Goal: Task Accomplishment & Management: Complete application form

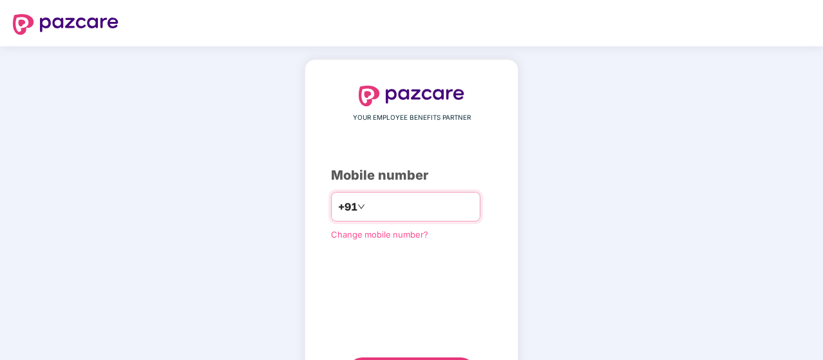
click at [406, 214] on input "number" at bounding box center [421, 206] width 106 height 21
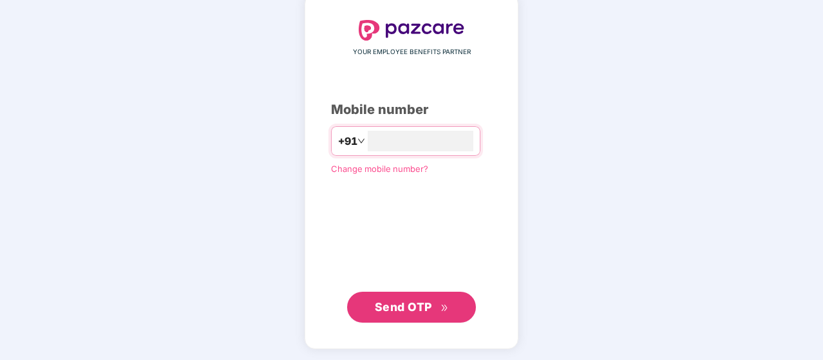
type input "**********"
click at [403, 298] on span "Send OTP" at bounding box center [412, 307] width 74 height 18
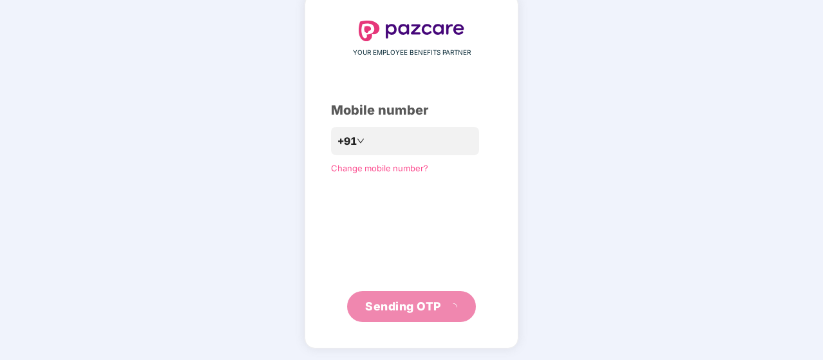
scroll to position [59, 0]
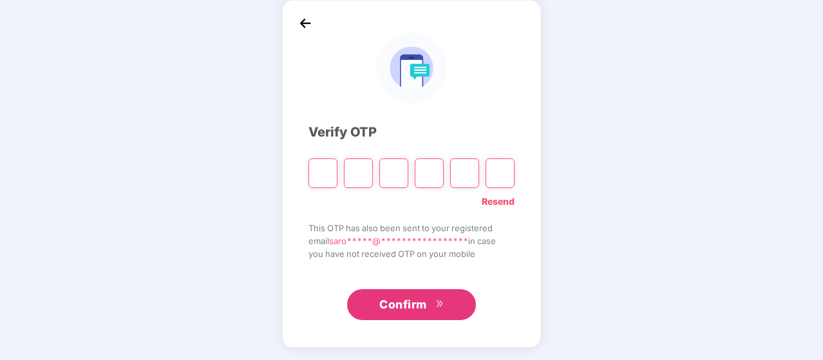
type input "*"
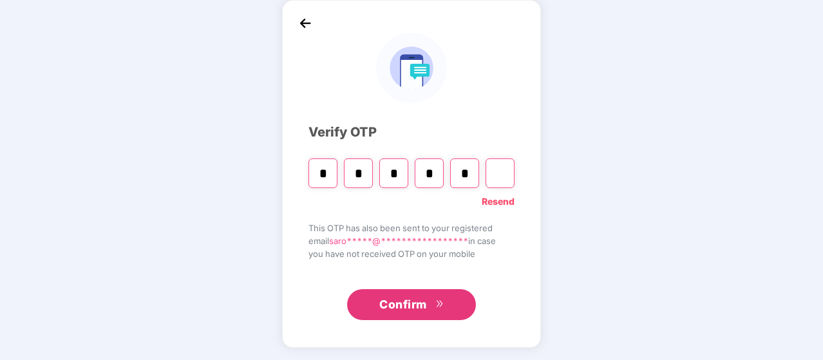
type input "*"
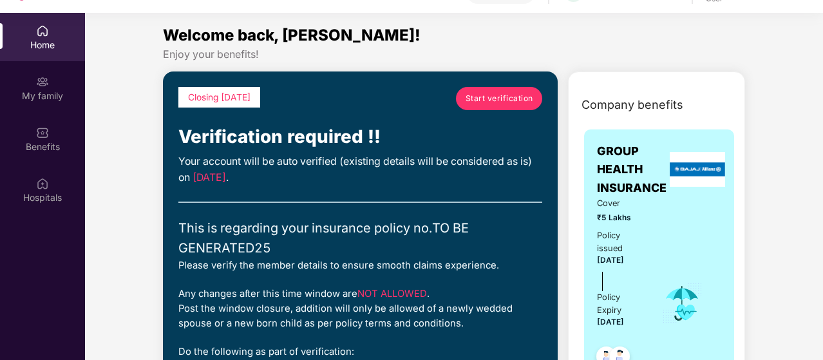
click at [495, 101] on span "Start verification" at bounding box center [500, 98] width 68 height 12
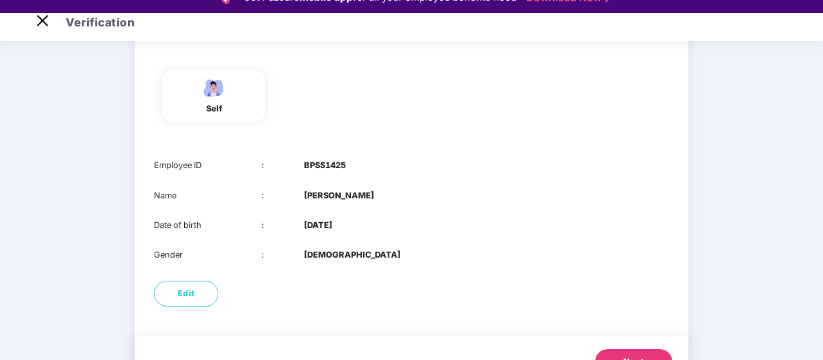
scroll to position [147, 0]
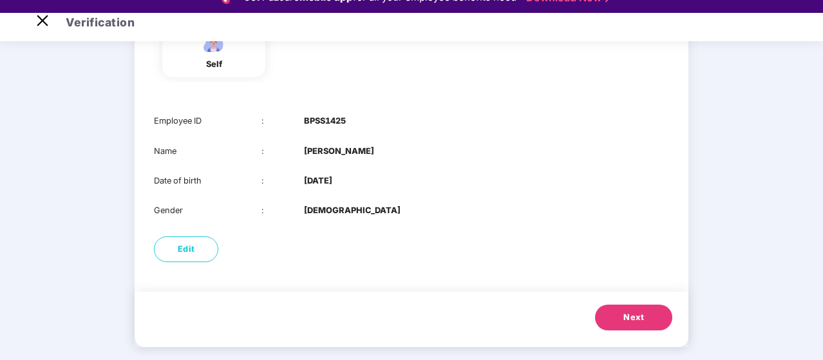
click at [614, 316] on button "Next" at bounding box center [633, 318] width 77 height 26
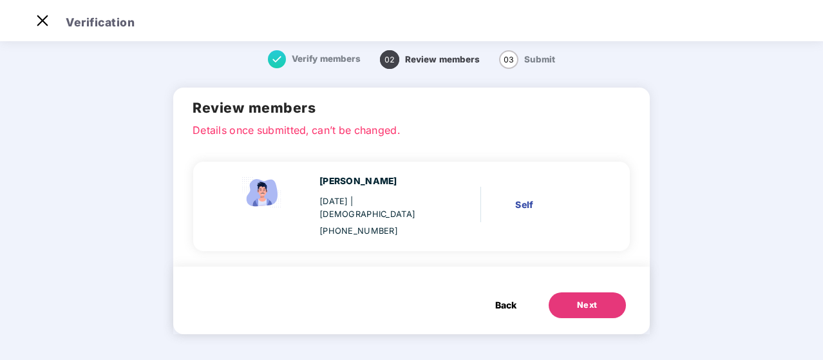
scroll to position [0, 0]
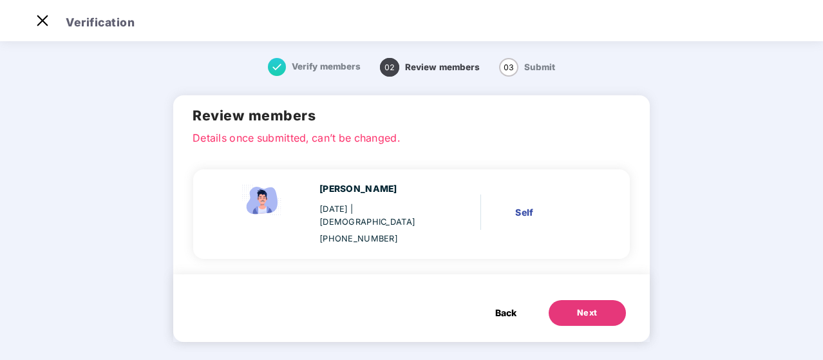
click at [603, 303] on button "Next" at bounding box center [587, 313] width 77 height 26
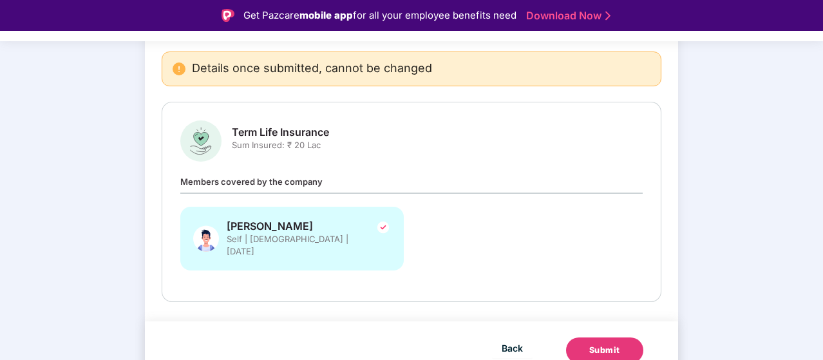
scroll to position [122, 0]
click at [603, 344] on div "Submit" at bounding box center [604, 350] width 31 height 13
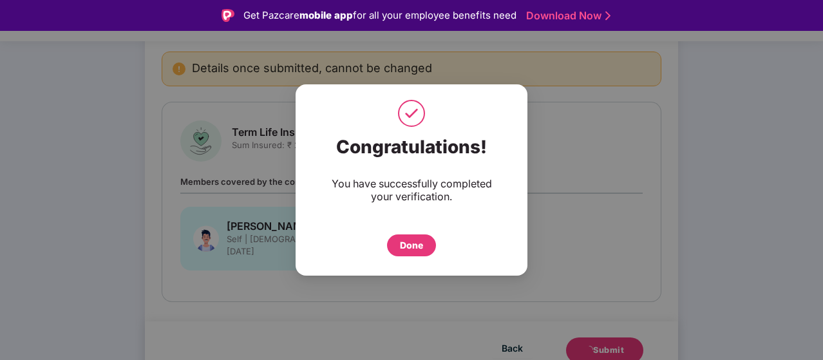
click at [424, 250] on div "Done" at bounding box center [411, 245] width 49 height 22
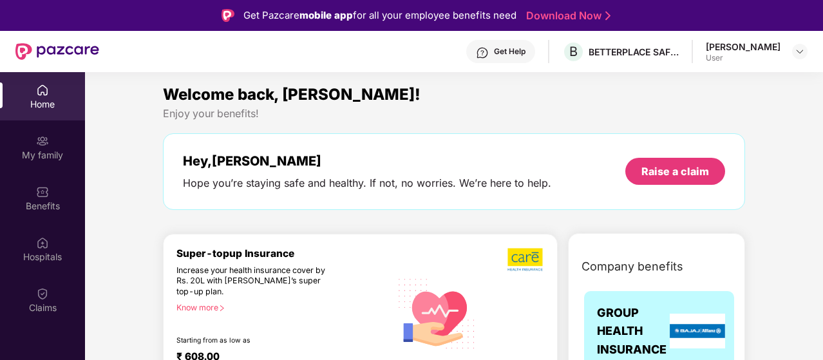
click at [553, 17] on link "Download Now" at bounding box center [566, 16] width 81 height 14
click at [40, 196] on img at bounding box center [42, 191] width 13 height 13
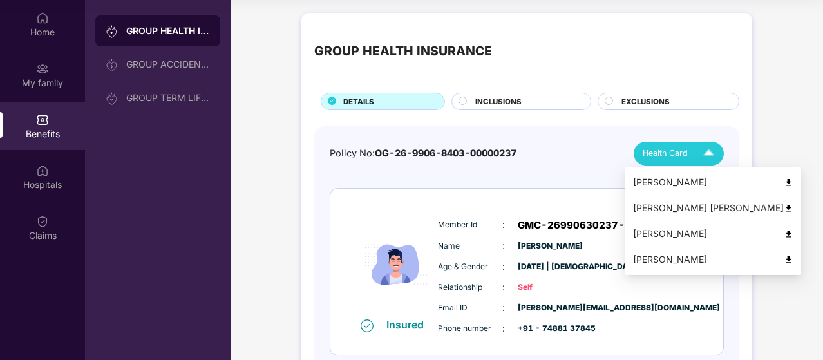
click at [784, 184] on img at bounding box center [789, 183] width 10 height 10
click at [708, 151] on img at bounding box center [708, 153] width 23 height 23
click at [784, 209] on img at bounding box center [789, 209] width 10 height 10
click at [704, 152] on img at bounding box center [708, 153] width 23 height 23
click at [784, 234] on img at bounding box center [789, 234] width 10 height 10
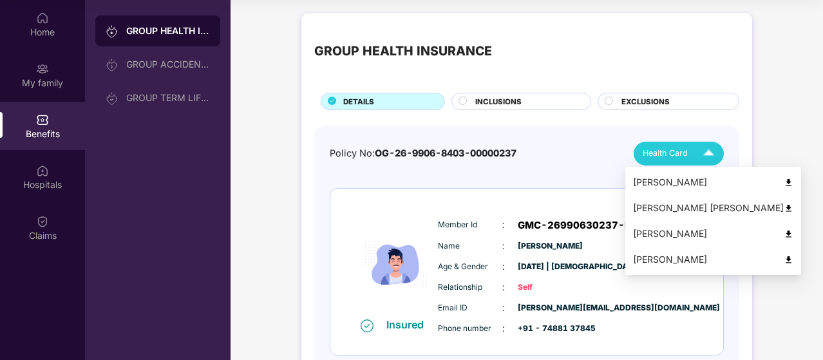
click at [696, 150] on div "Health Card" at bounding box center [681, 153] width 77 height 23
click at [784, 262] on img at bounding box center [789, 260] width 10 height 10
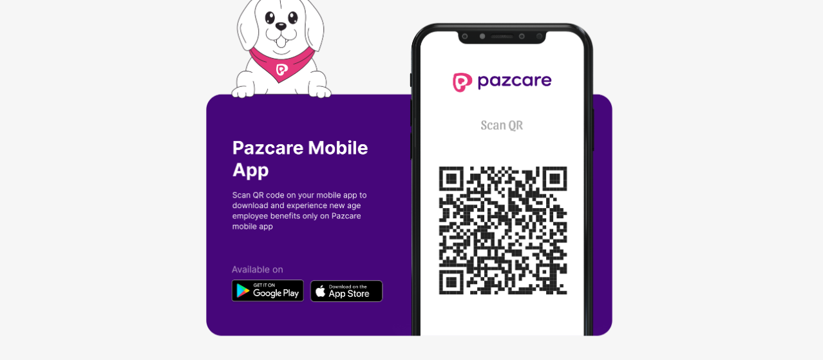
scroll to position [5, 0]
